Goal: Navigation & Orientation: Find specific page/section

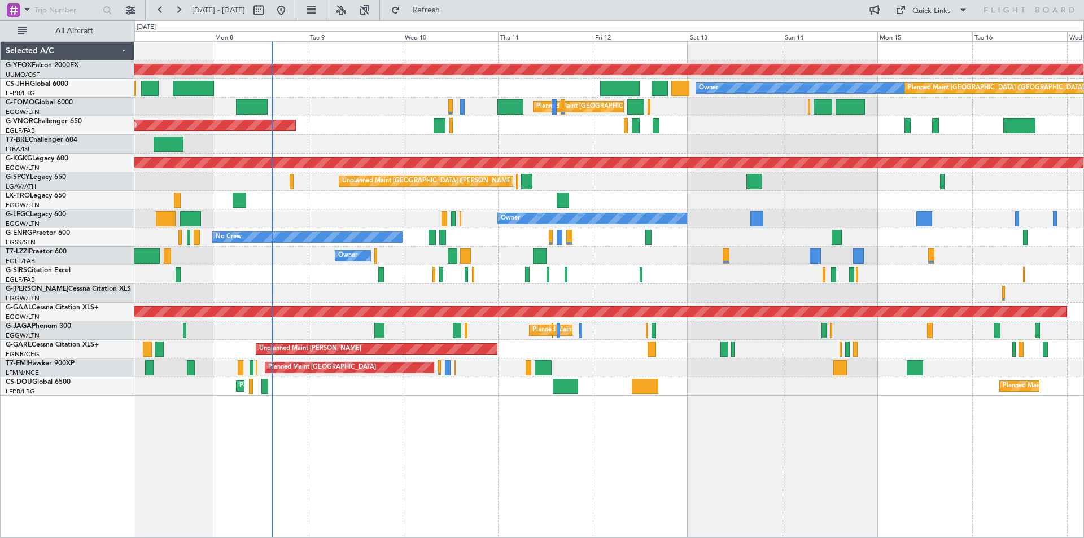
click at [469, 290] on div "AOG Maint Ostafyevo Owner Planned Maint [GEOGRAPHIC_DATA] ([GEOGRAPHIC_DATA]) P…" at bounding box center [608, 219] width 949 height 354
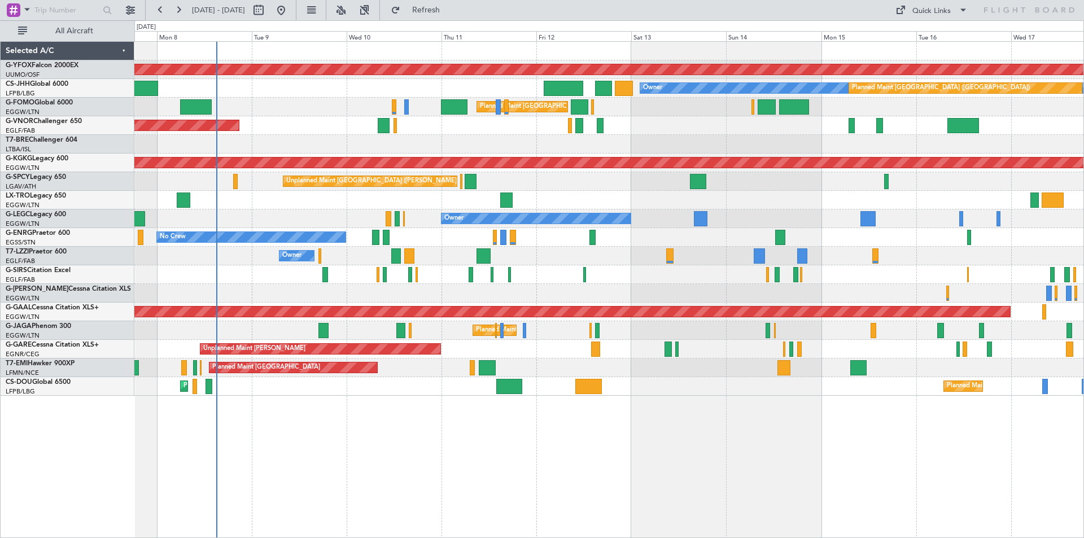
click at [397, 268] on div at bounding box center [608, 274] width 949 height 19
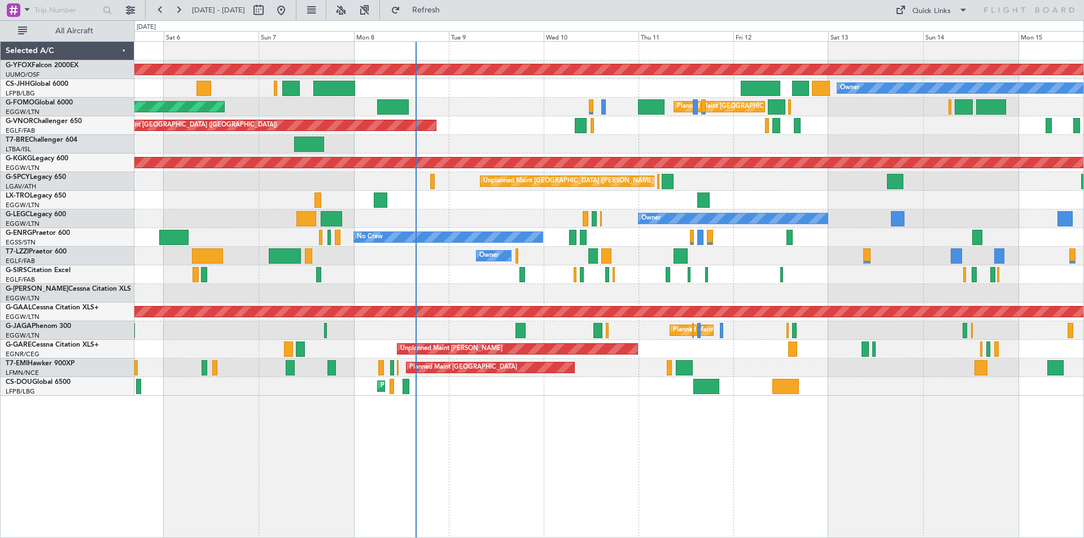
click at [603, 247] on div "Owner" at bounding box center [608, 256] width 949 height 19
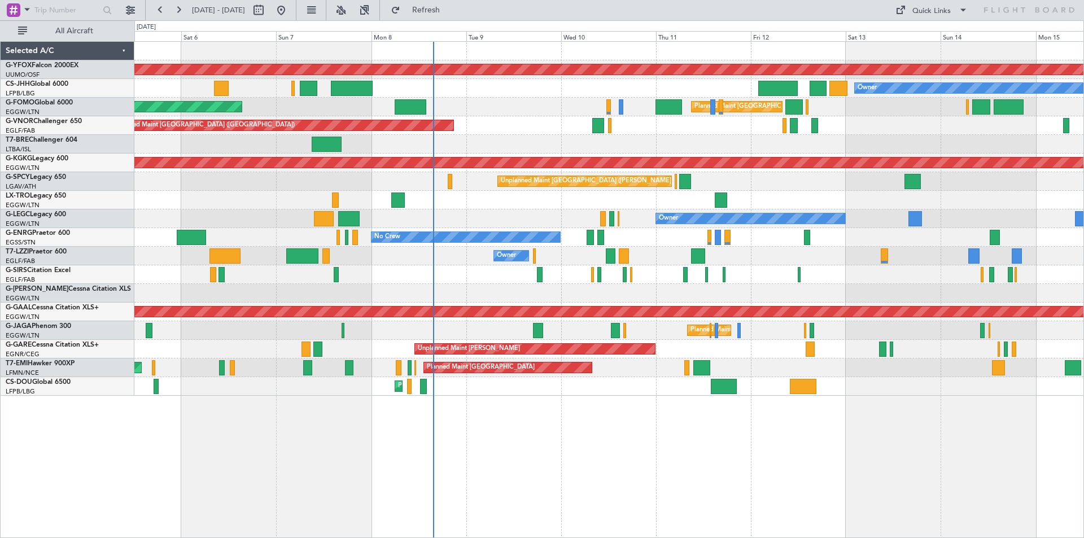
click at [414, 277] on div "Planned Maint [GEOGRAPHIC_DATA] ([GEOGRAPHIC_DATA])" at bounding box center [608, 274] width 949 height 19
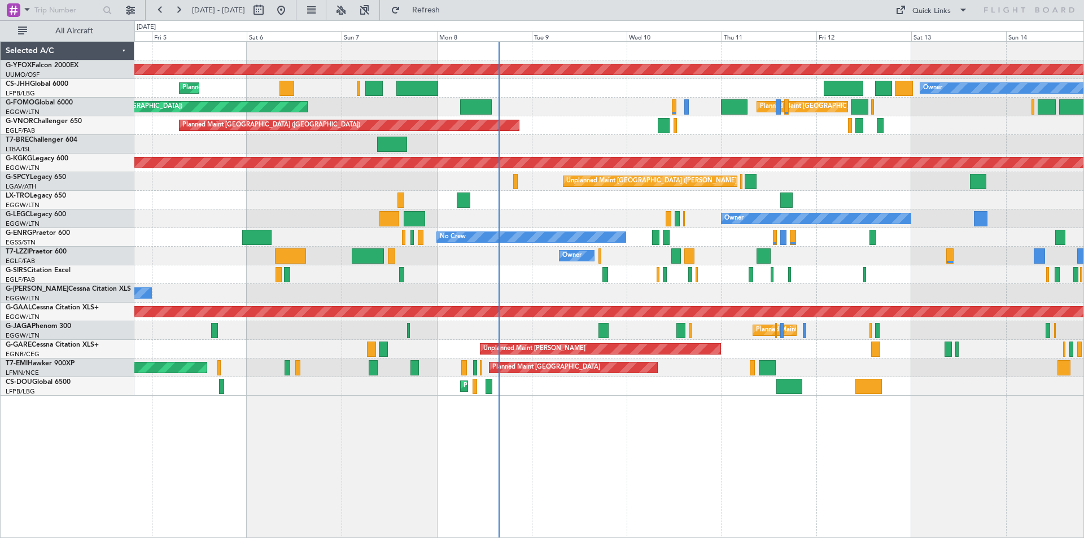
click at [469, 277] on div "Planned Maint [GEOGRAPHIC_DATA] ([GEOGRAPHIC_DATA])" at bounding box center [608, 274] width 949 height 19
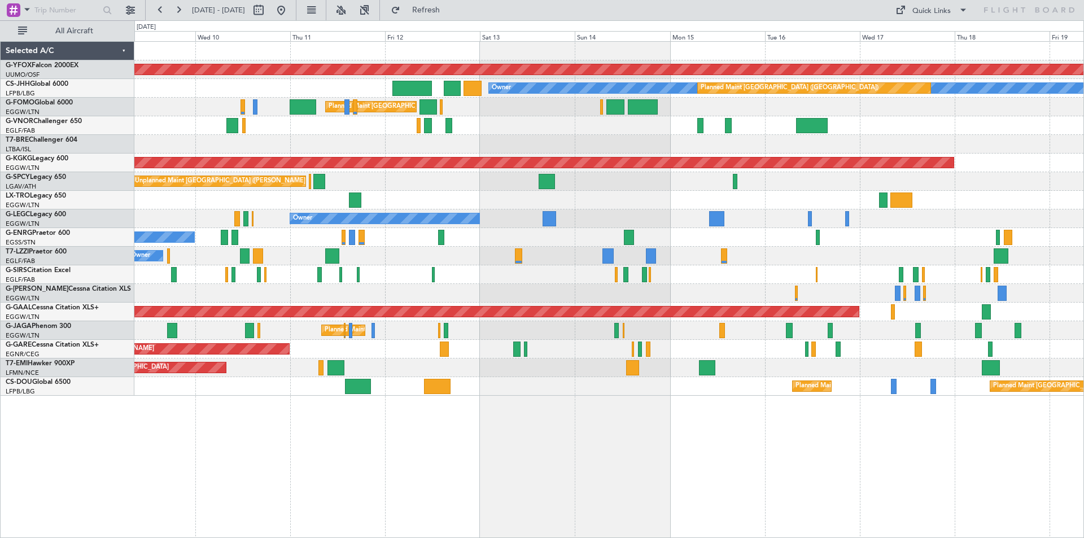
click at [230, 285] on div at bounding box center [608, 293] width 949 height 19
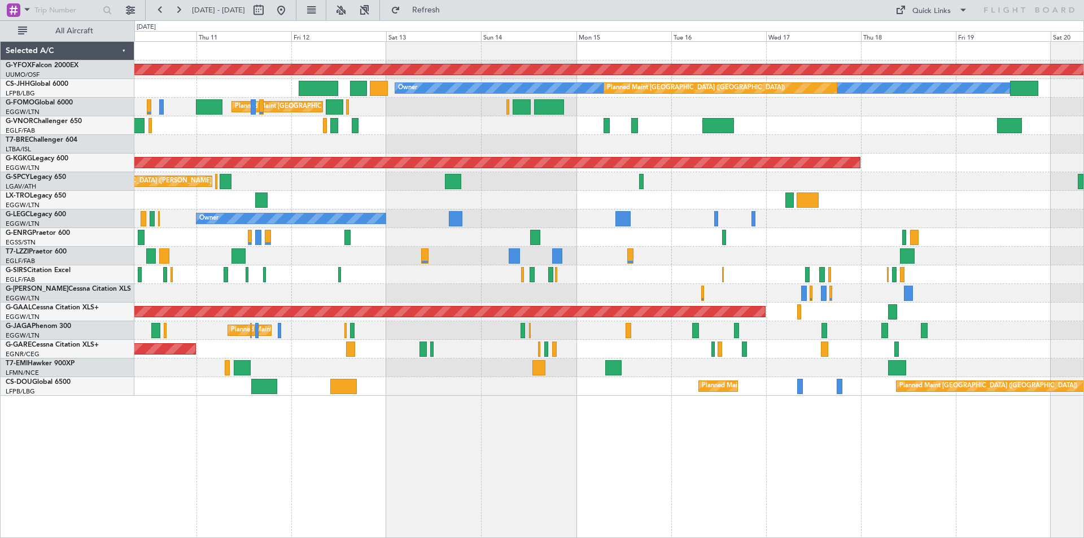
click at [648, 273] on div at bounding box center [608, 274] width 949 height 19
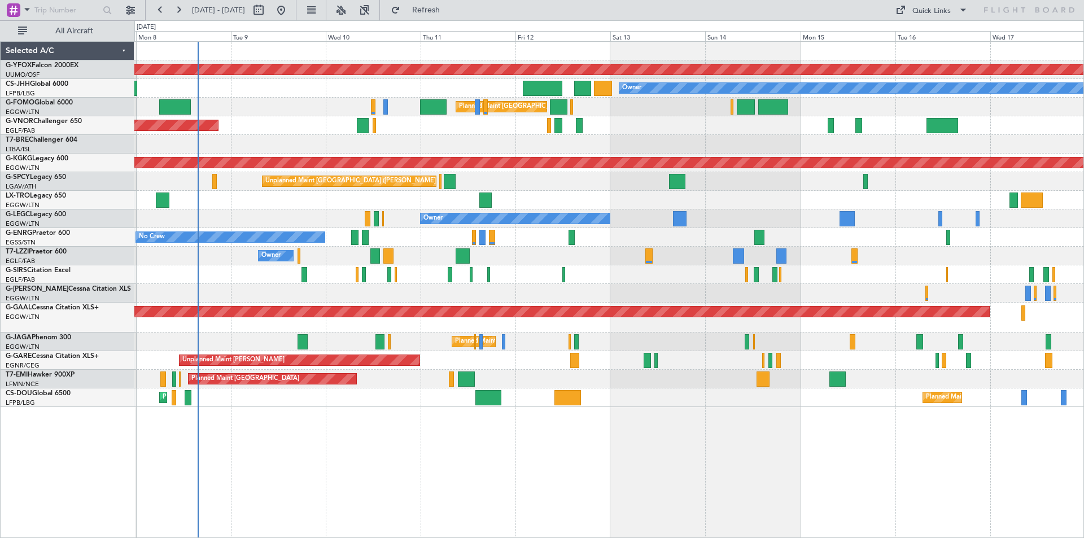
click at [589, 253] on div "Owner" at bounding box center [608, 256] width 949 height 19
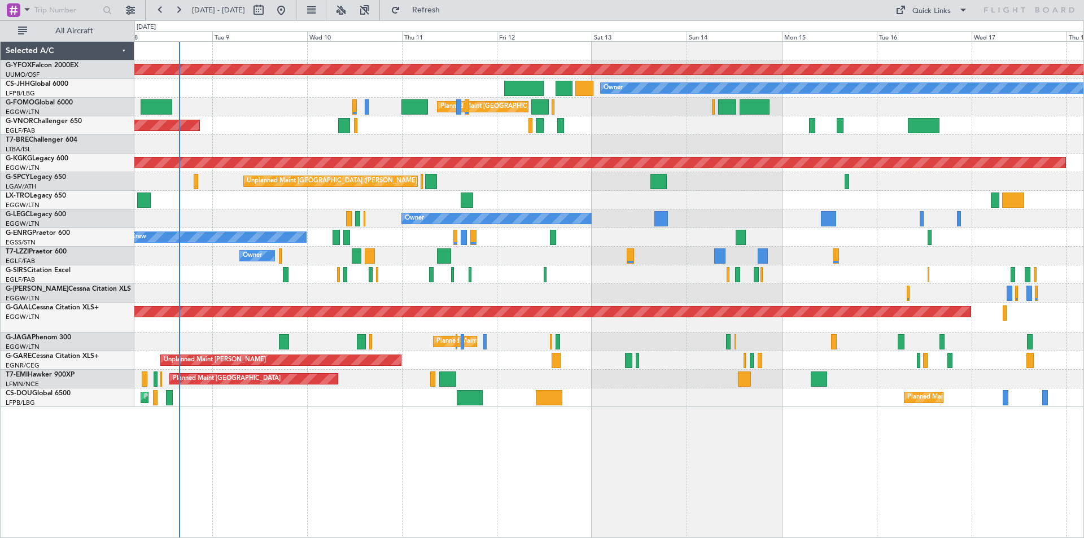
click at [683, 288] on div at bounding box center [608, 293] width 949 height 19
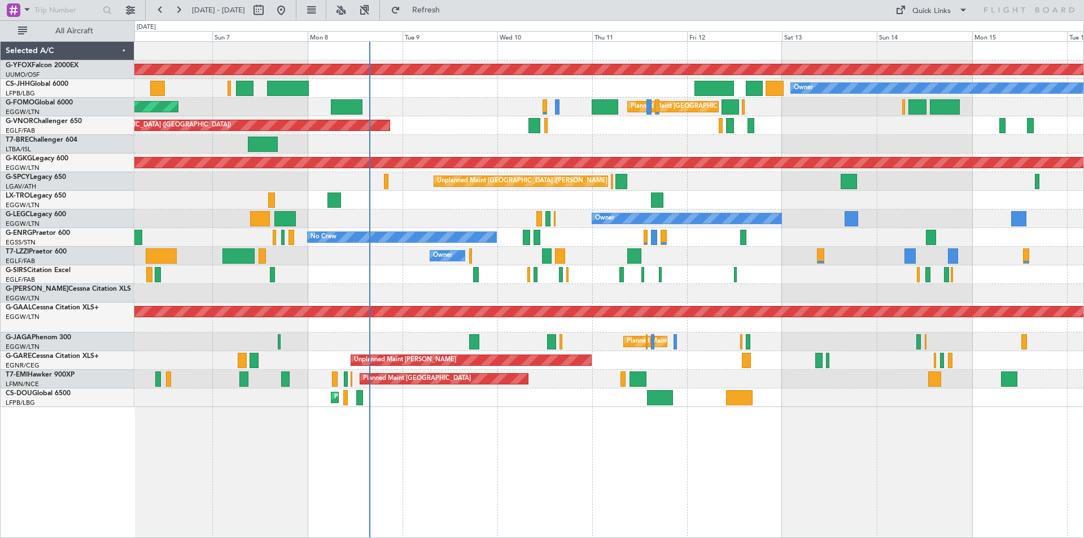
click at [836, 290] on div "Owner" at bounding box center [608, 293] width 949 height 19
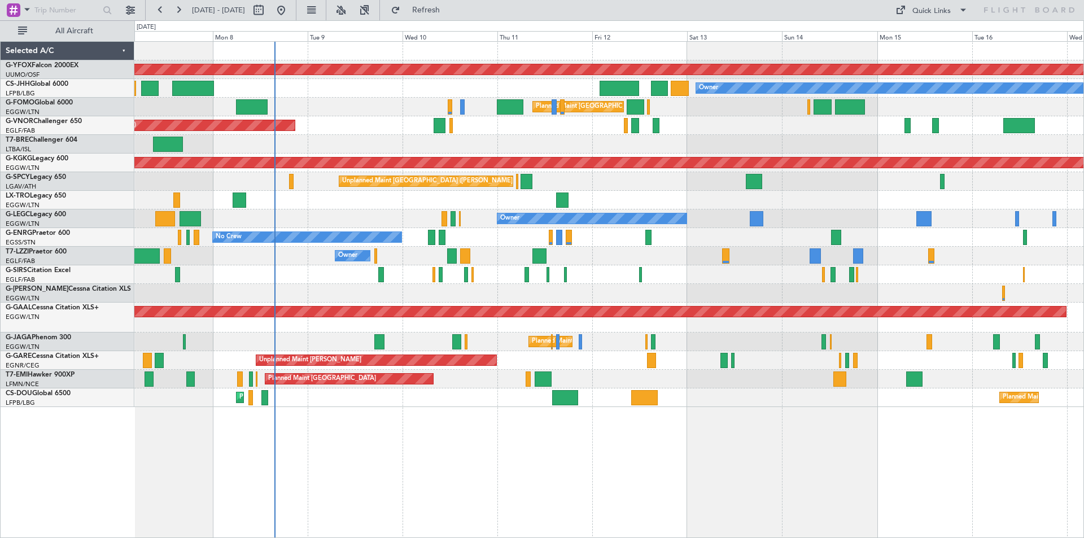
click at [427, 281] on div "Planned Maint [GEOGRAPHIC_DATA] ([GEOGRAPHIC_DATA])" at bounding box center [608, 274] width 949 height 19
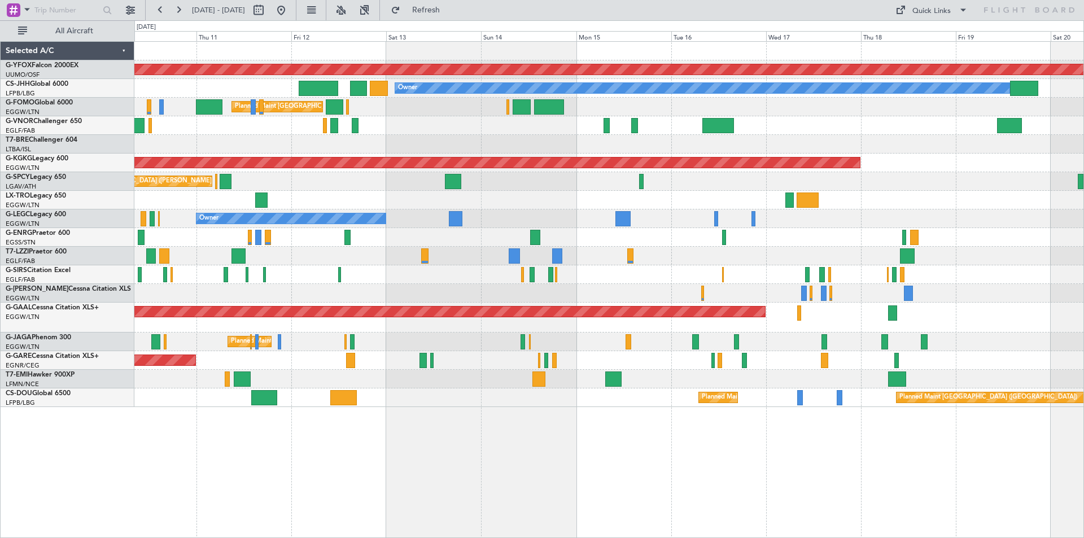
click at [527, 286] on div at bounding box center [608, 293] width 949 height 19
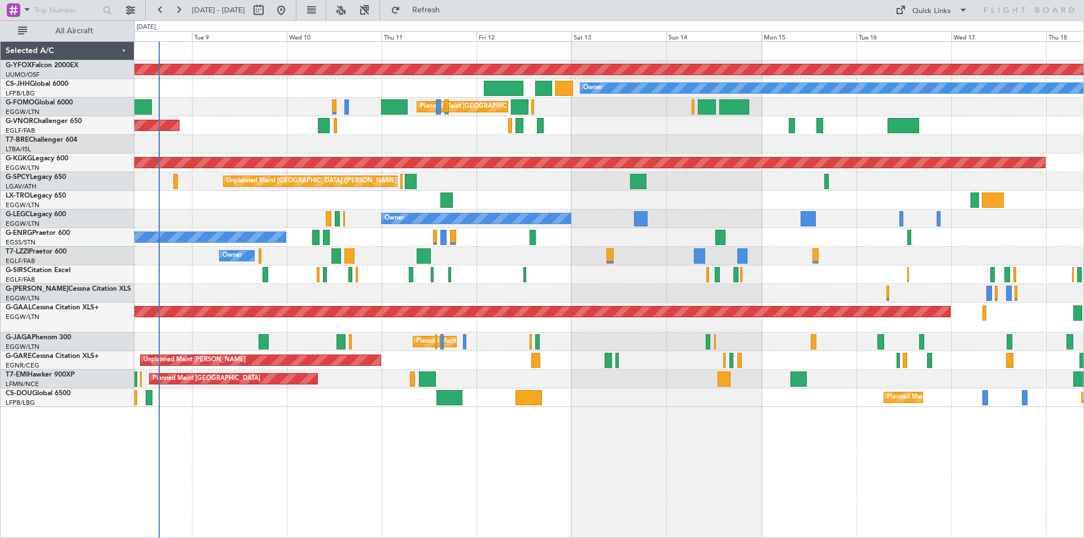
click at [592, 275] on div at bounding box center [608, 274] width 949 height 19
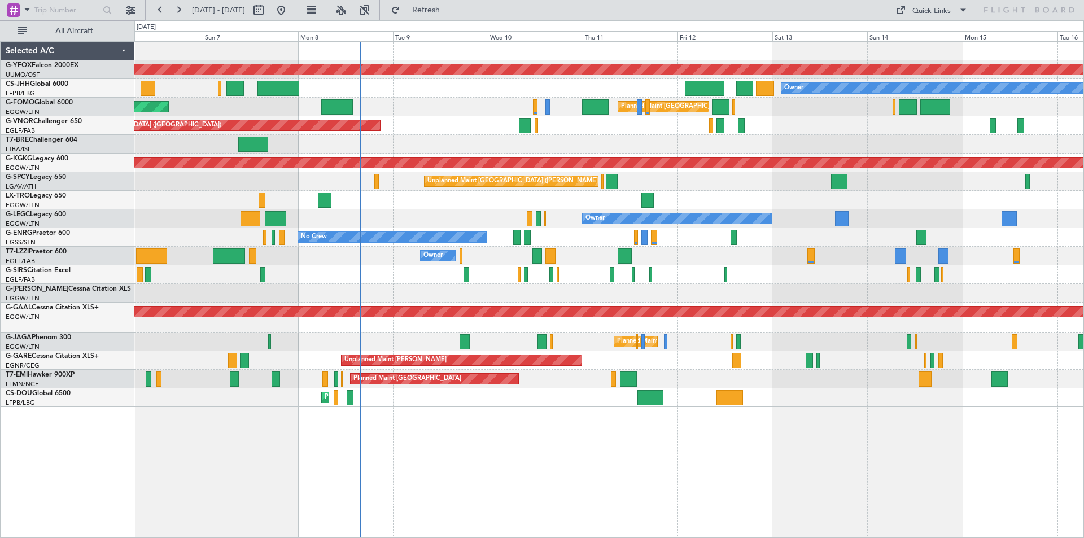
click at [724, 285] on div "Owner" at bounding box center [608, 293] width 949 height 19
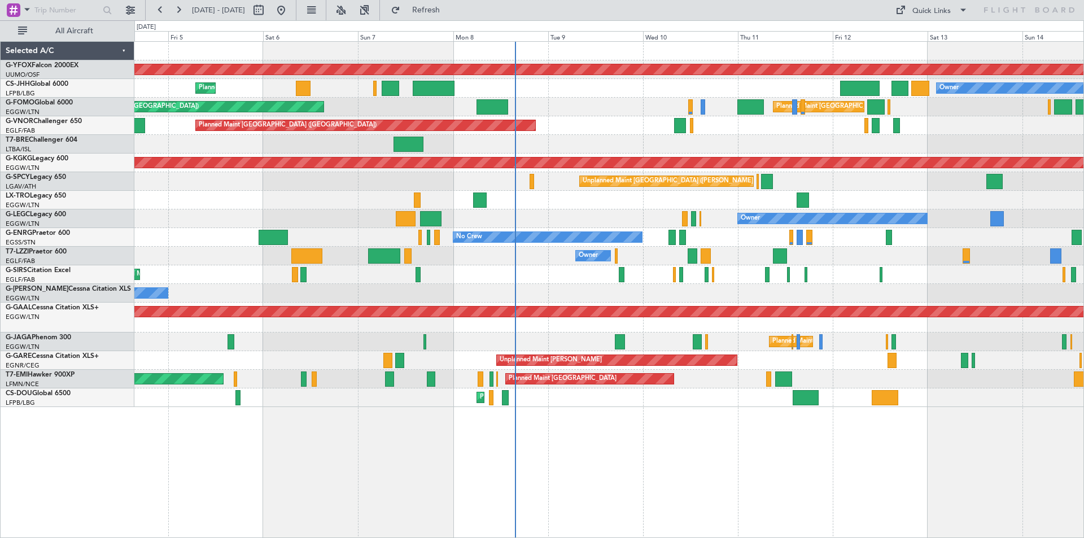
click at [605, 276] on div "Planned Maint [GEOGRAPHIC_DATA] ([GEOGRAPHIC_DATA])" at bounding box center [608, 274] width 949 height 19
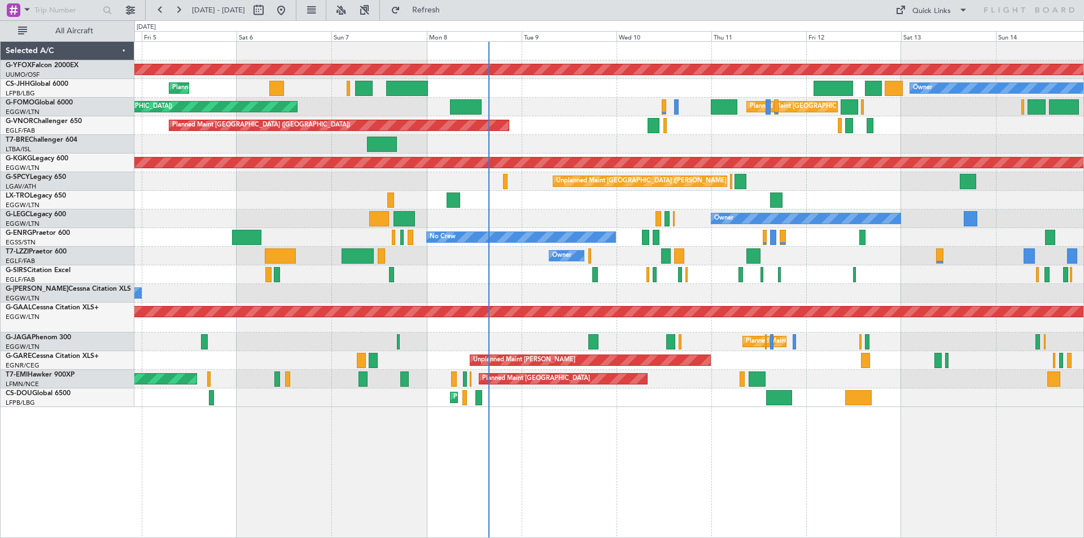
click at [563, 291] on div "Owner" at bounding box center [608, 293] width 949 height 19
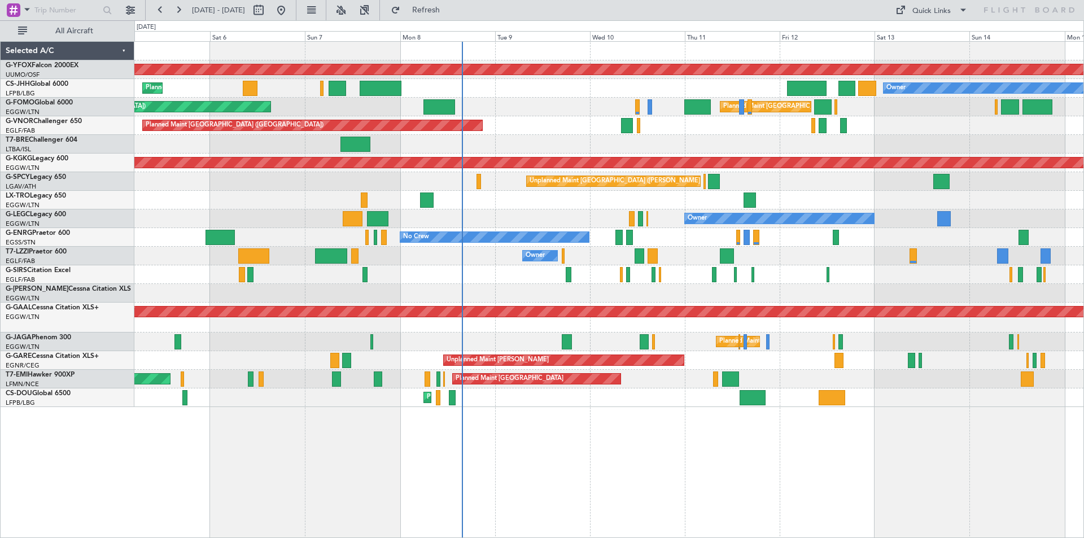
click at [165, 285] on div "AOG Maint Ostafyevo Planned Maint Paris (Le Bourget) Owner Planned Maint Paris …" at bounding box center [608, 224] width 949 height 365
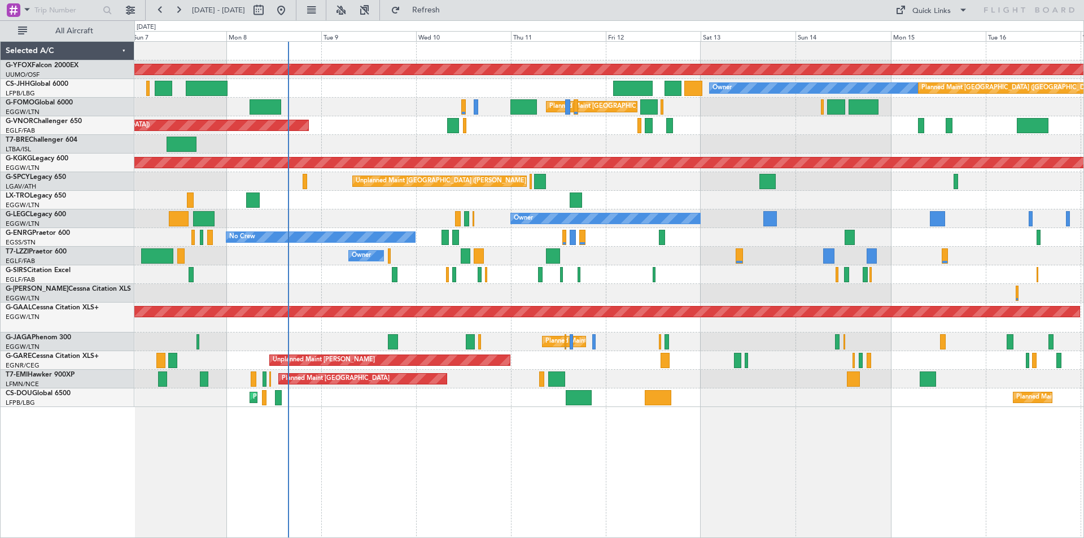
click at [729, 294] on div "Owner" at bounding box center [608, 293] width 949 height 19
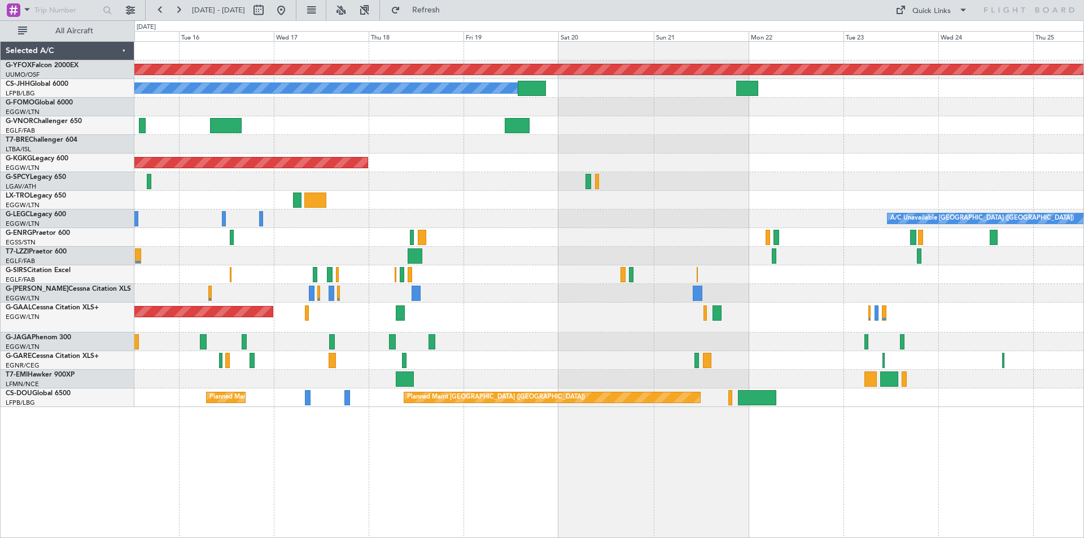
click at [85, 110] on div "AOG Maint Ostafyevo Planned Maint Paris (Le Bourget) Owner AOG Maint Istanbul (…" at bounding box center [542, 279] width 1084 height 518
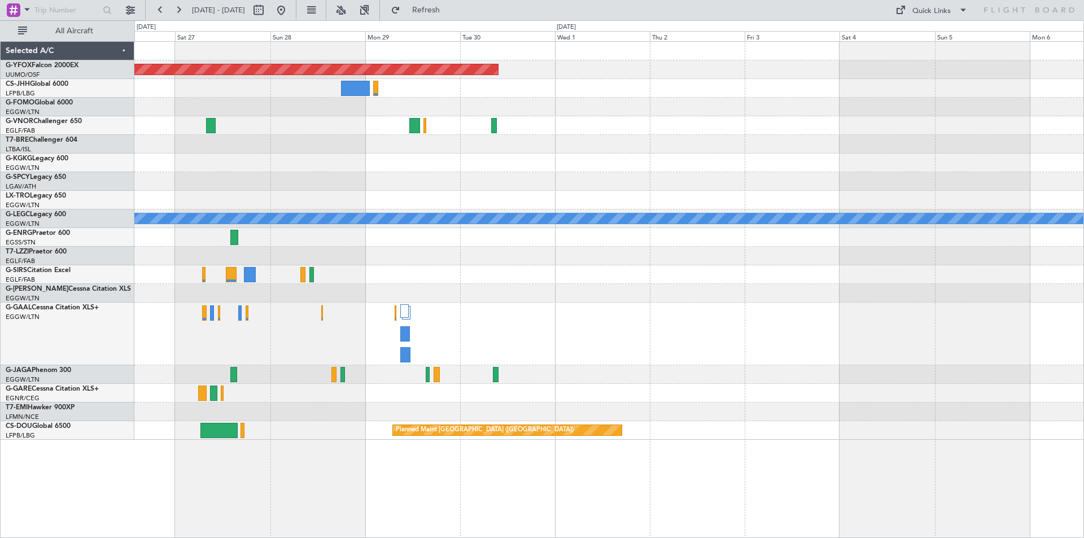
click at [505, 138] on div "AOG Maint Ostafyevo A/C Unavailable London (Luton) Planned Maint Paris (Le Bour…" at bounding box center [608, 241] width 949 height 398
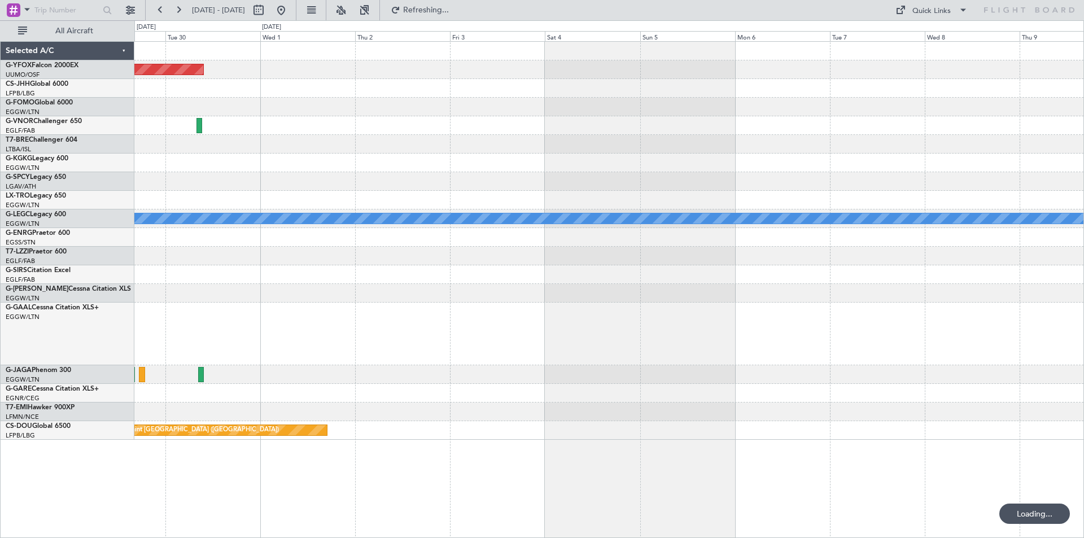
click at [662, 169] on div at bounding box center [608, 163] width 949 height 19
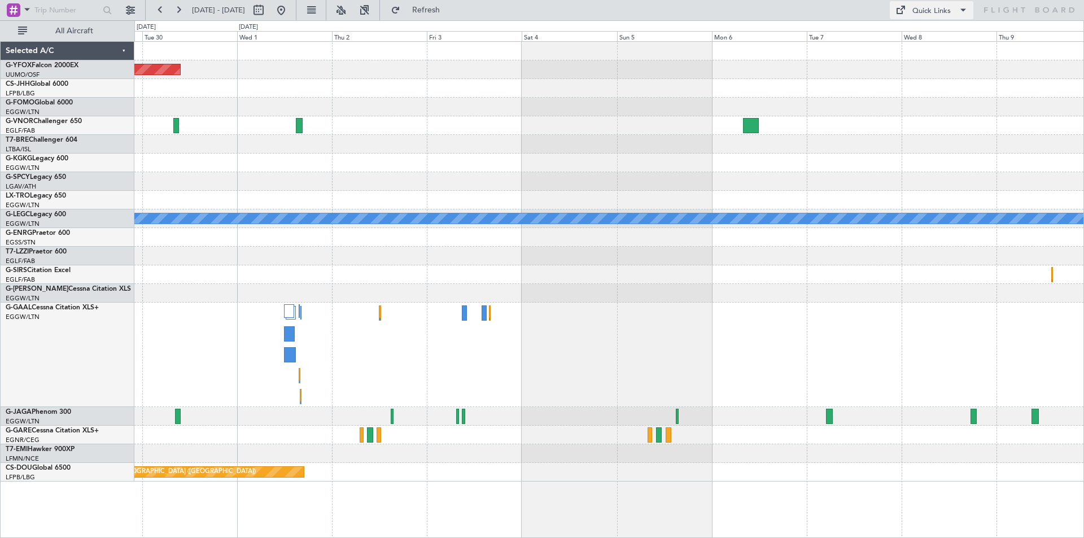
click at [937, 13] on div "Quick Links" at bounding box center [931, 11] width 38 height 11
click at [935, 36] on button "Trip Builder" at bounding box center [932, 37] width 85 height 27
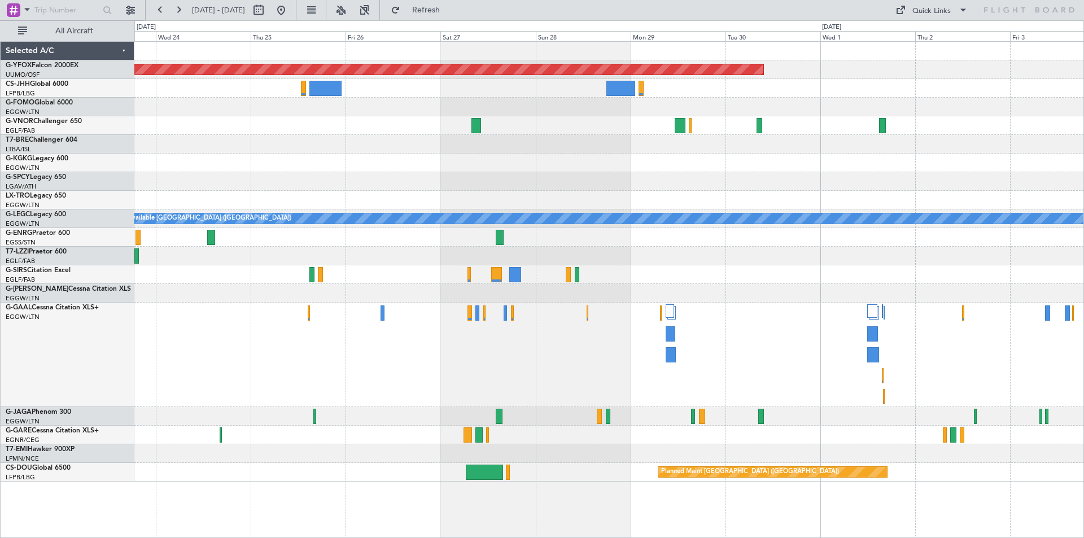
click at [1076, 193] on div "AOG Maint Ostafyevo A/C Unavailable London (Luton) Planned Maint Paris (Le Bour…" at bounding box center [608, 262] width 949 height 440
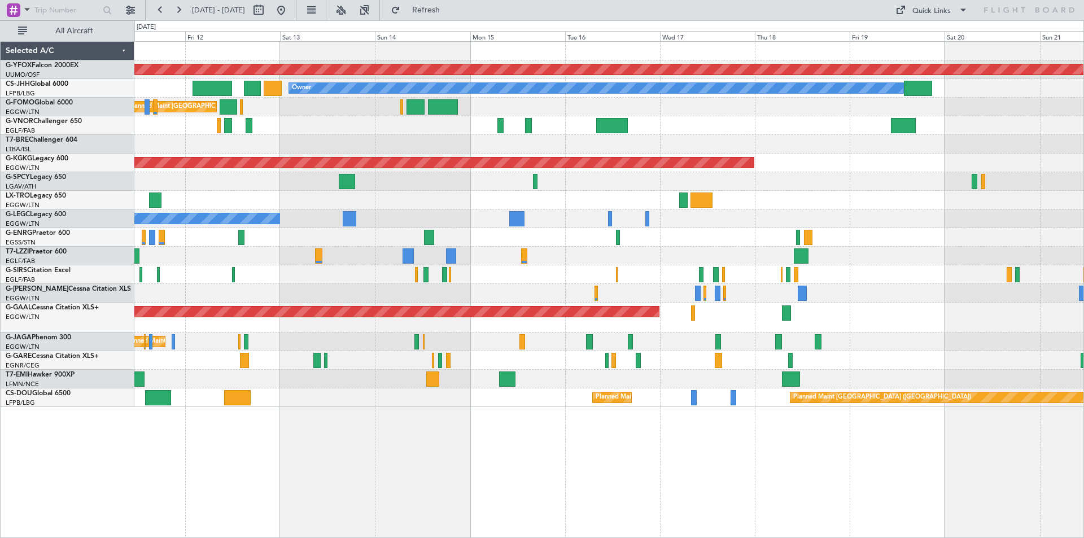
click at [785, 203] on div at bounding box center [608, 200] width 949 height 19
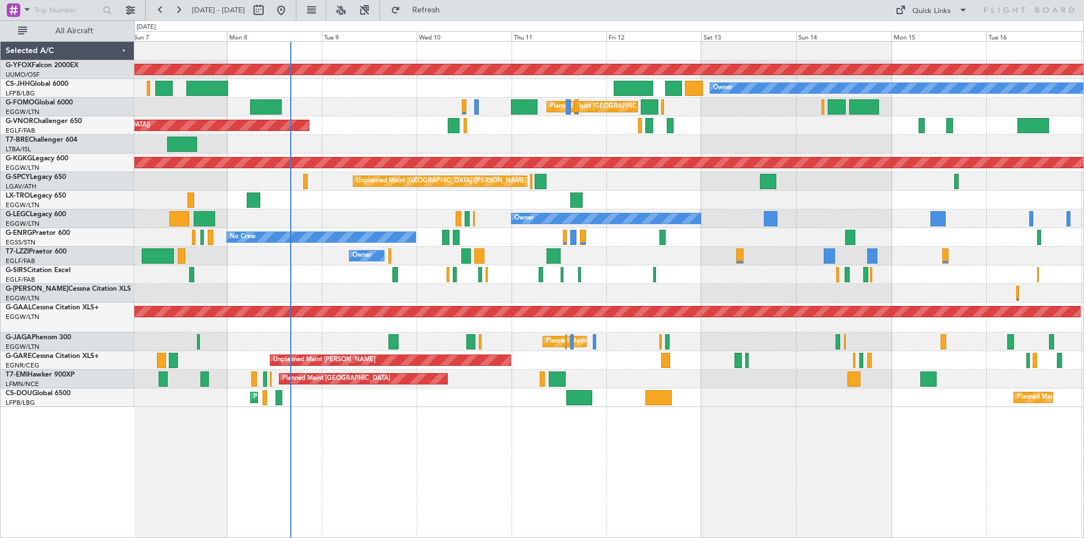
click at [838, 228] on div "AOG Maint Ostafyevo Planned Maint Paris (Le Bourget) Owner Planned Maint Paris …" at bounding box center [608, 224] width 949 height 365
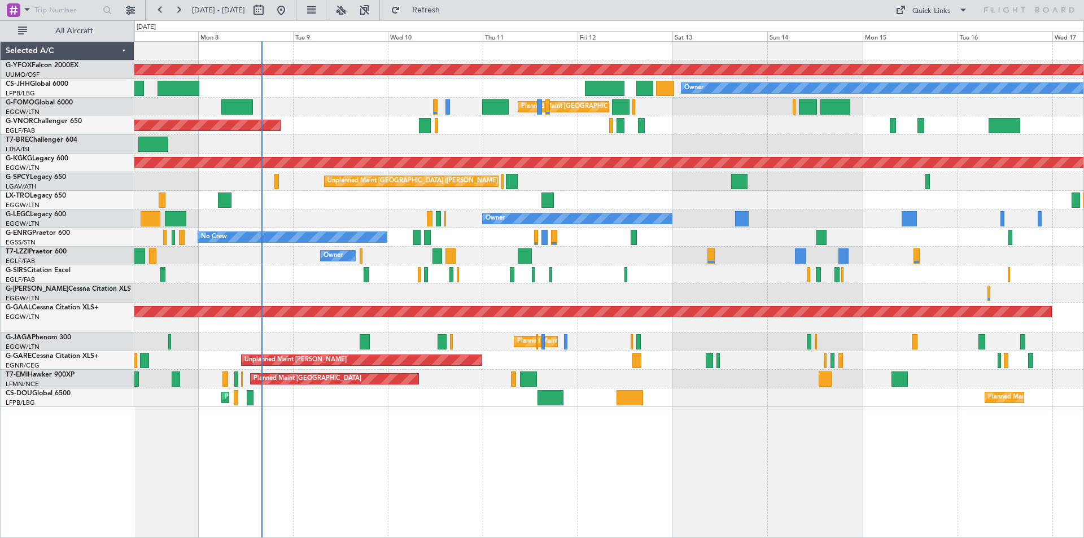
click at [614, 176] on div "AOG Maint Ostafyevo Planned Maint Paris (Le Bourget) Owner Planned Maint Paris …" at bounding box center [608, 224] width 949 height 365
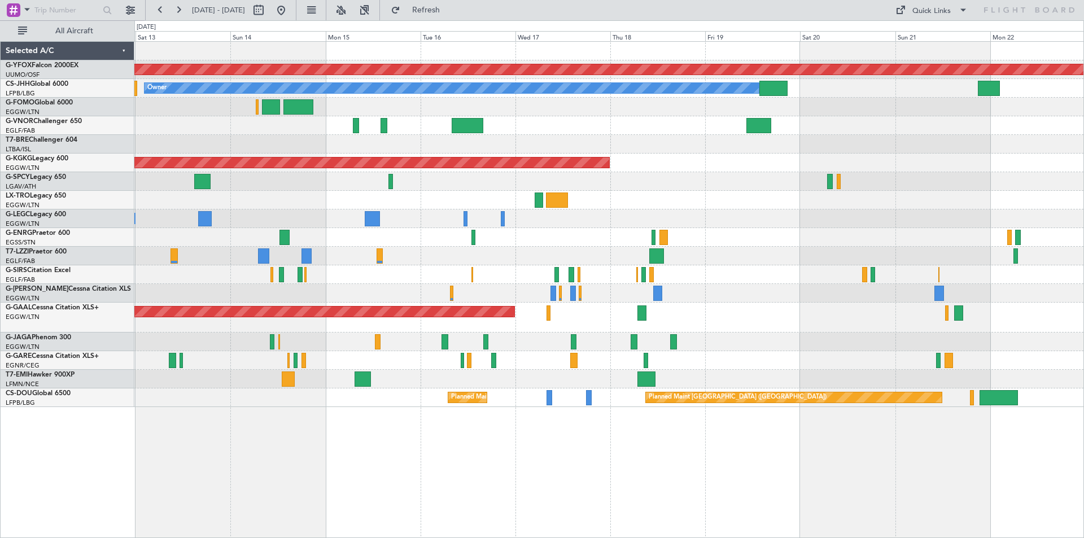
click at [352, 191] on div "AOG Maint Ostafyevo Planned Maint Paris (Le Bourget) Owner Planned Maint London…" at bounding box center [608, 224] width 949 height 365
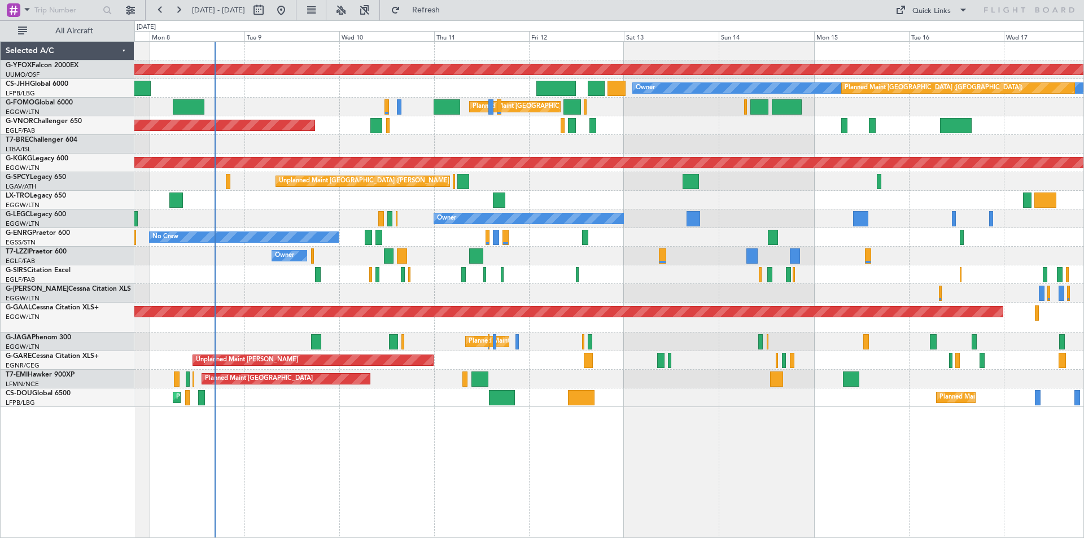
click at [893, 242] on div "No Crew" at bounding box center [608, 237] width 949 height 19
